Goal: Task Accomplishment & Management: Use online tool/utility

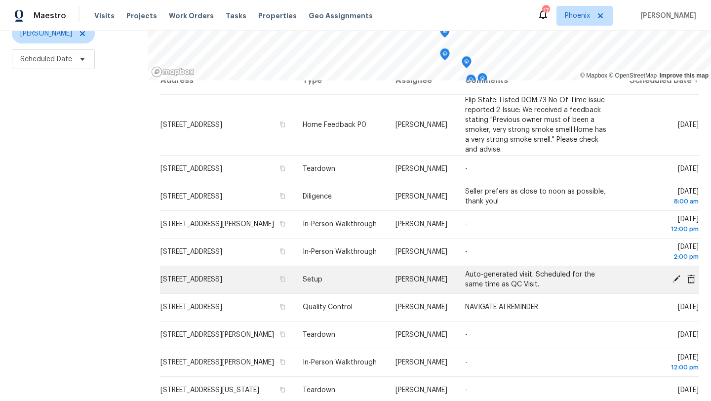
scroll to position [16, 0]
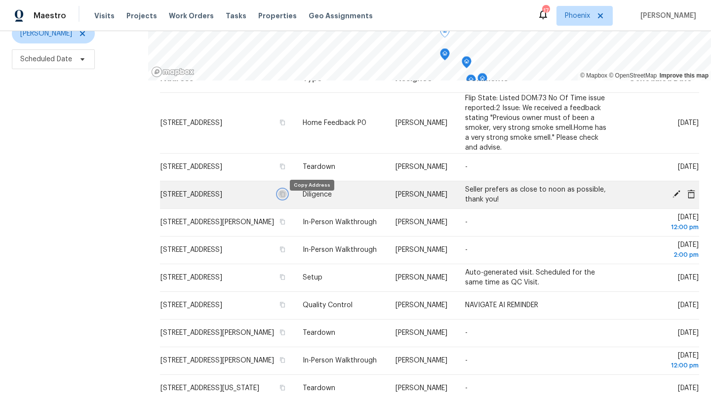
click at [285, 197] on icon "button" at bounding box center [282, 194] width 6 height 6
click at [285, 197] on icon "button" at bounding box center [282, 193] width 5 height 5
